Goal: Complete application form

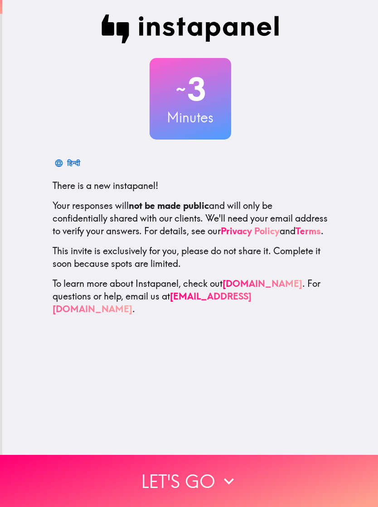
click at [244, 474] on button "Let's go" at bounding box center [189, 481] width 378 height 52
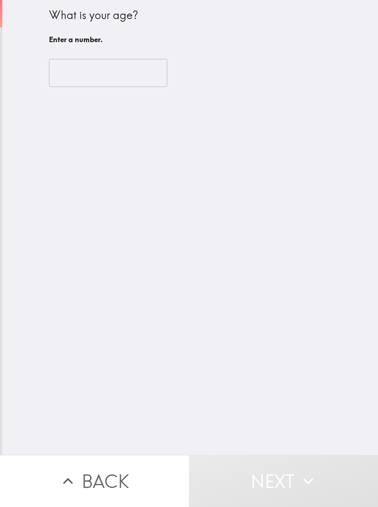
click at [117, 74] on input "number" at bounding box center [108, 73] width 118 height 28
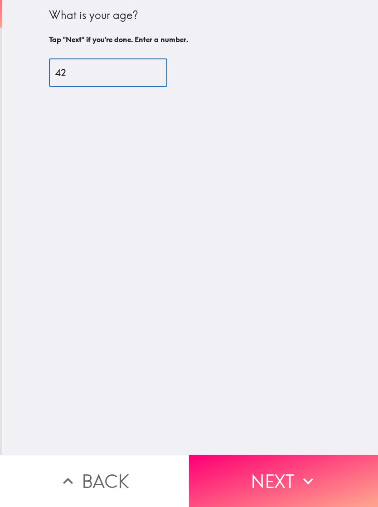
type input "42"
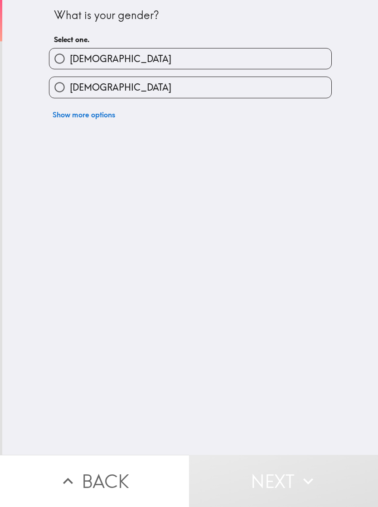
click at [288, 87] on label "[DEMOGRAPHIC_DATA]" at bounding box center [190, 87] width 282 height 20
click at [70, 87] on input "[DEMOGRAPHIC_DATA]" at bounding box center [59, 87] width 20 height 20
radio input "true"
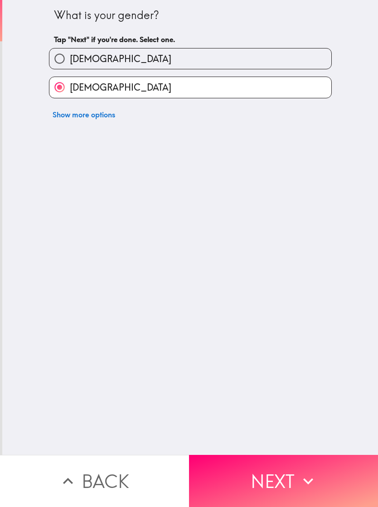
click at [299, 480] on icon "button" at bounding box center [308, 481] width 20 height 20
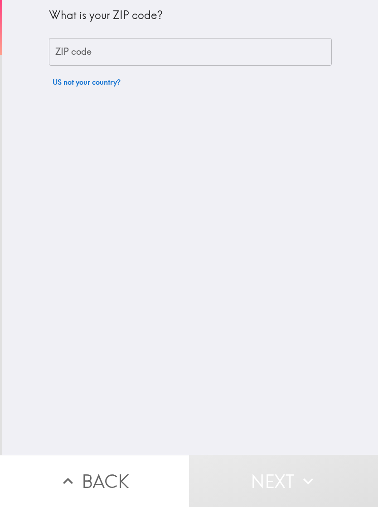
click at [218, 47] on input "ZIP code" at bounding box center [190, 52] width 283 height 28
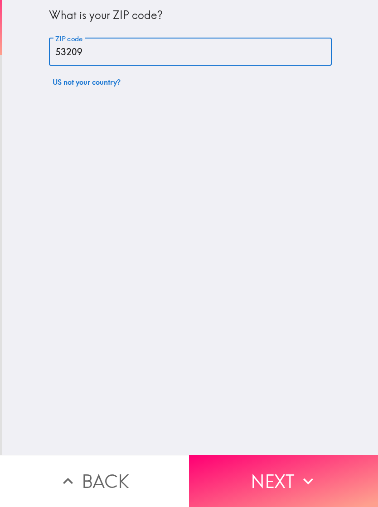
type input "53209"
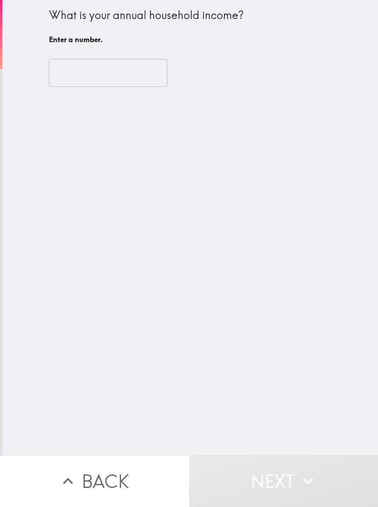
click at [157, 75] on input "number" at bounding box center [108, 73] width 118 height 28
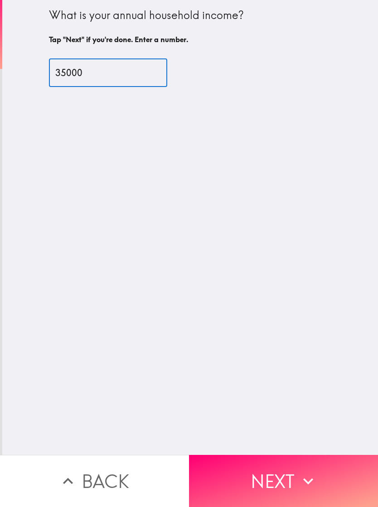
type input "35000"
